Goal: Find specific fact: Locate a discrete piece of known information

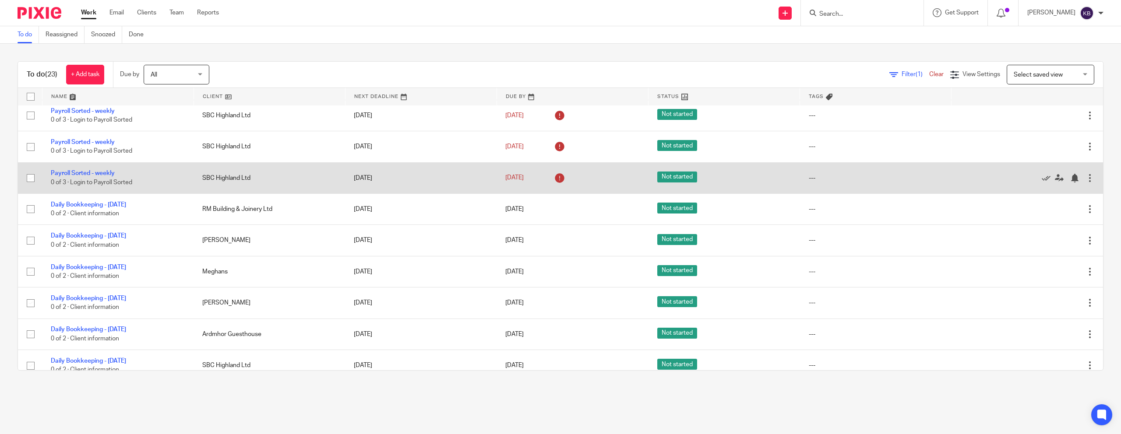
scroll to position [87, 0]
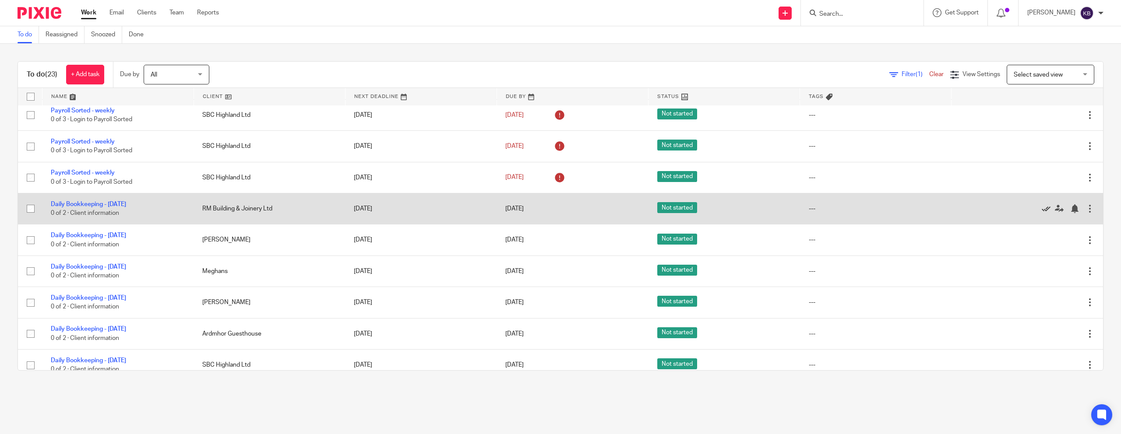
click at [520, 211] on icon at bounding box center [1045, 208] width 9 height 9
click at [520, 212] on icon at bounding box center [1045, 208] width 9 height 9
click at [520, 210] on icon at bounding box center [1045, 208] width 9 height 9
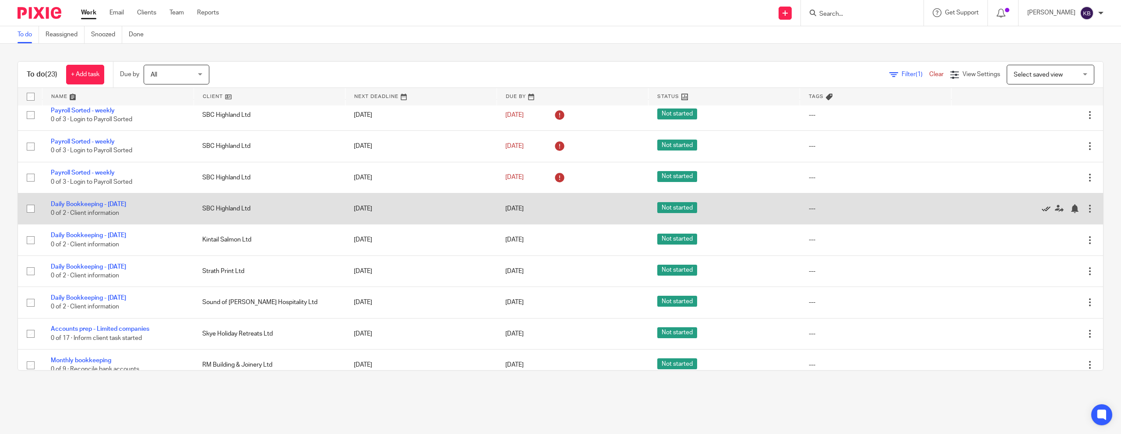
click at [520, 211] on icon at bounding box center [1045, 208] width 9 height 9
click at [520, 212] on icon at bounding box center [1045, 208] width 9 height 9
click at [520, 213] on icon at bounding box center [1045, 208] width 9 height 9
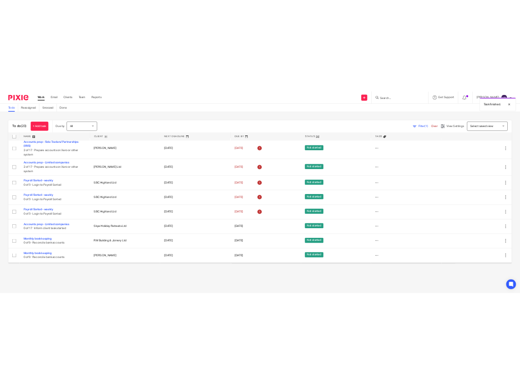
scroll to position [7, 0]
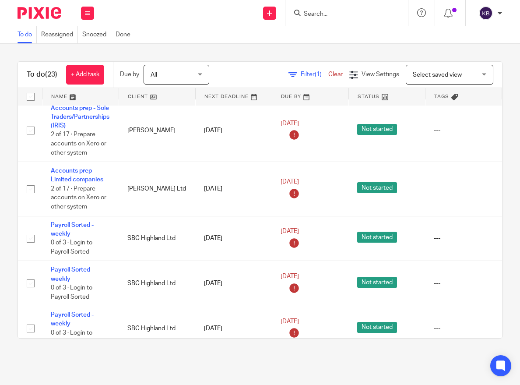
click at [311, 11] on input "Search" at bounding box center [342, 15] width 79 height 8
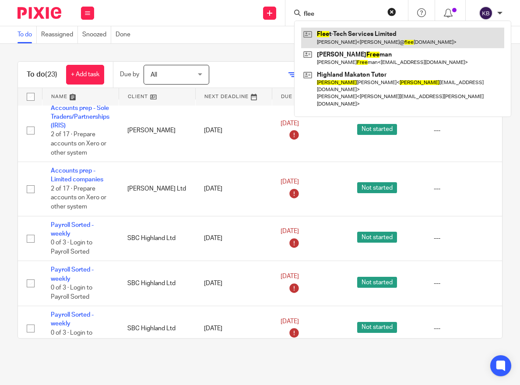
type input "flee"
click at [329, 47] on link at bounding box center [402, 38] width 203 height 20
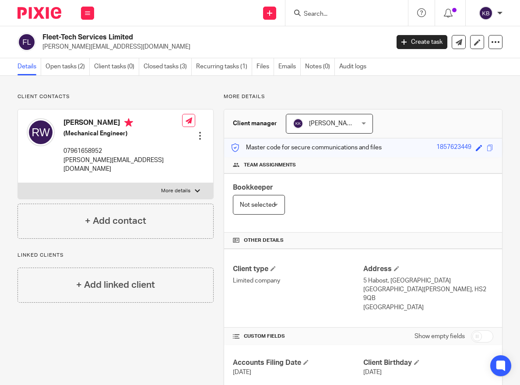
click at [341, 19] on div at bounding box center [346, 13] width 123 height 26
click at [341, 14] on input "Search" at bounding box center [342, 15] width 79 height 8
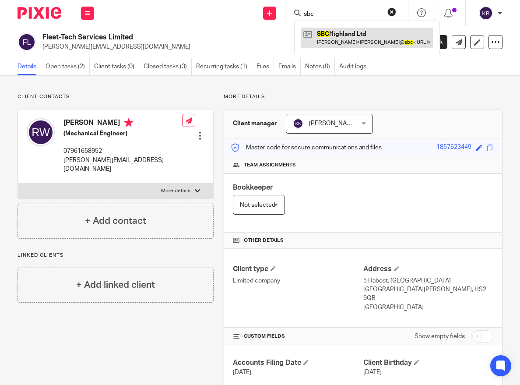
type input "sbc"
click at [355, 31] on link at bounding box center [367, 38] width 132 height 20
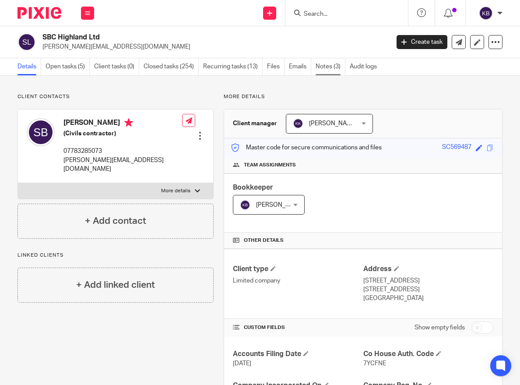
click at [325, 64] on link "Notes (3)" at bounding box center [331, 66] width 30 height 17
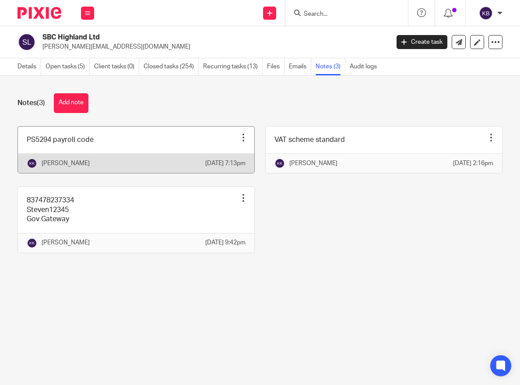
click at [138, 153] on link at bounding box center [136, 149] width 236 height 46
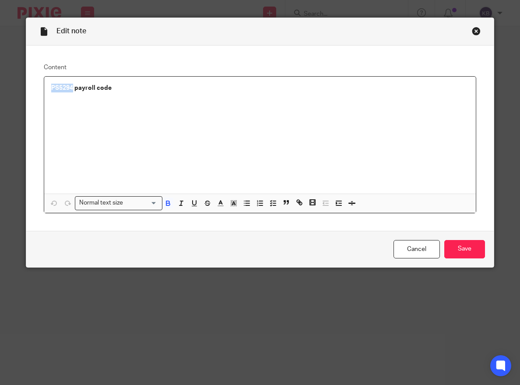
drag, startPoint x: 66, startPoint y: 89, endPoint x: 54, endPoint y: 89, distance: 11.4
click at [37, 87] on div "Content PS5294 payroll code Normal text size Loading... Remove Edit Insert new …" at bounding box center [259, 138] width 467 height 185
copy strong "PS5294"
click at [476, 28] on div "Close this dialog window" at bounding box center [476, 31] width 9 height 9
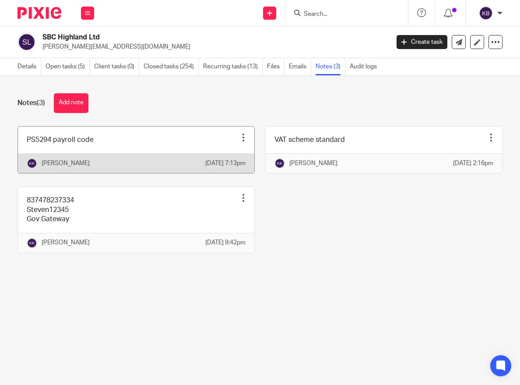
click at [126, 143] on link at bounding box center [136, 149] width 236 height 46
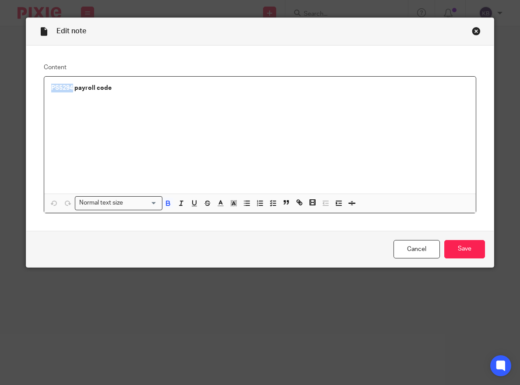
drag, startPoint x: 74, startPoint y: 89, endPoint x: 44, endPoint y: 88, distance: 29.8
click at [35, 88] on div "Content PS5294 payroll code Normal text size Loading... Remove Edit Insert new …" at bounding box center [259, 138] width 467 height 185
copy strong "PS5294"
click at [477, 30] on div "Close this dialog window" at bounding box center [476, 31] width 9 height 9
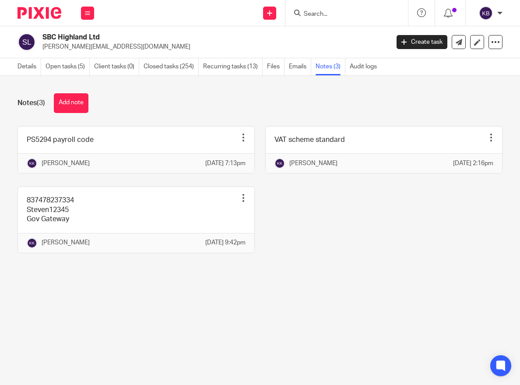
click at [37, 15] on img at bounding box center [40, 13] width 44 height 12
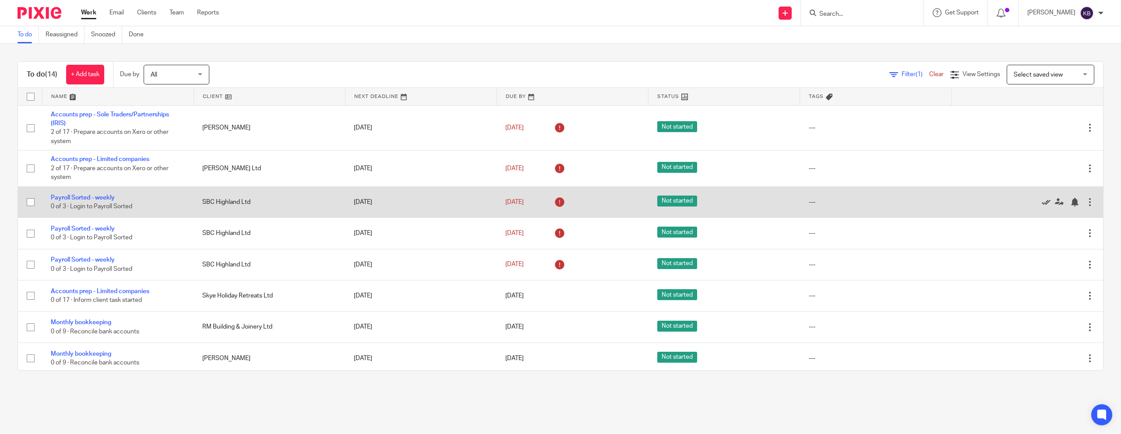
click at [520, 203] on icon at bounding box center [1045, 202] width 9 height 9
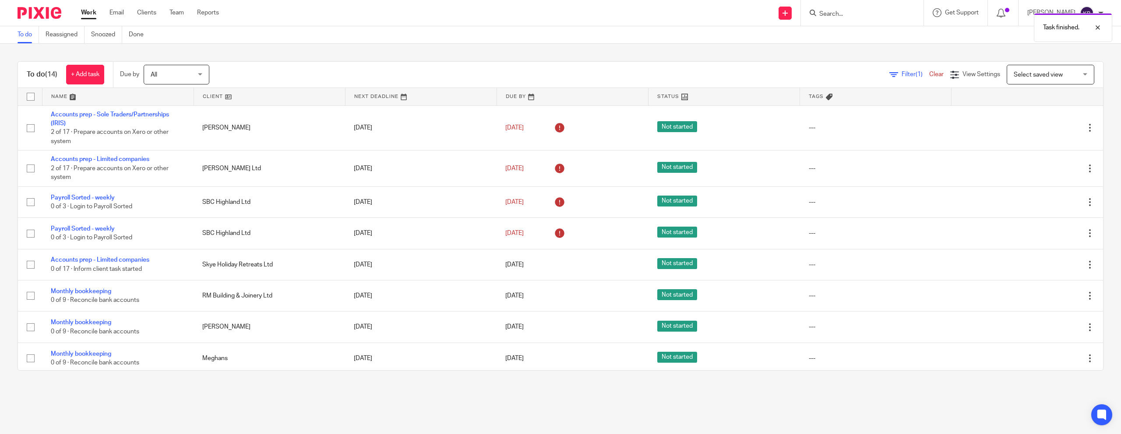
click at [520, 203] on icon at bounding box center [1045, 202] width 9 height 9
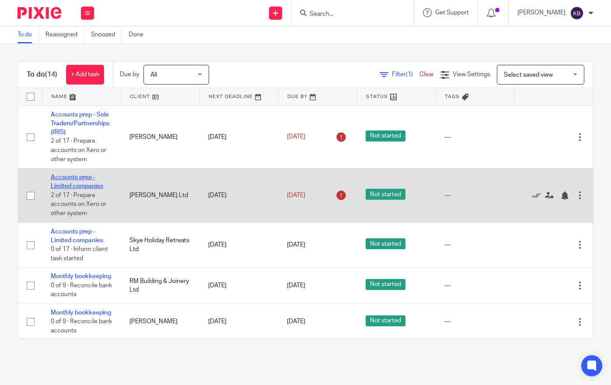
click at [80, 186] on link "Accounts prep - Limited companies" at bounding box center [77, 181] width 53 height 15
